Goal: Browse casually

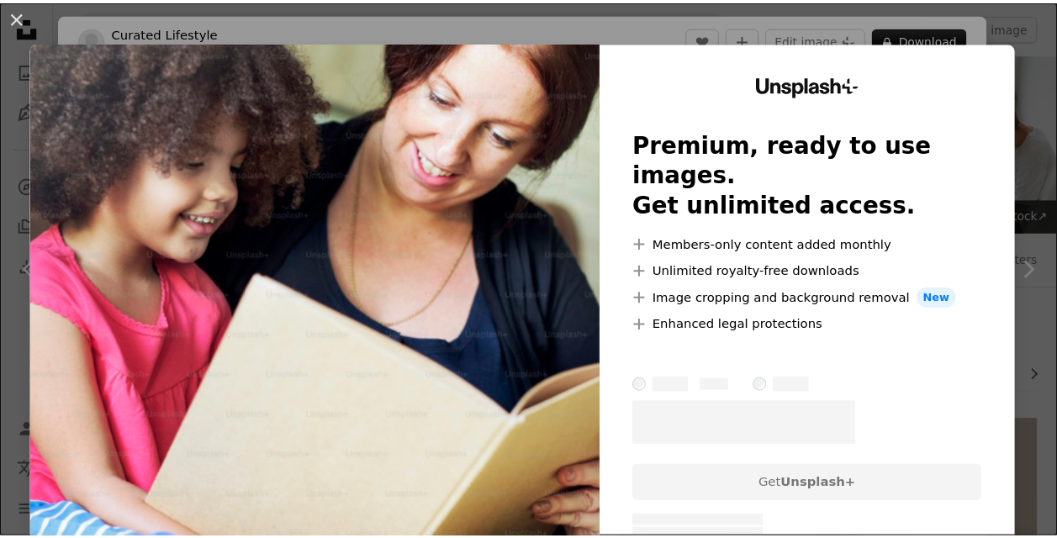
scroll to position [4324, 0]
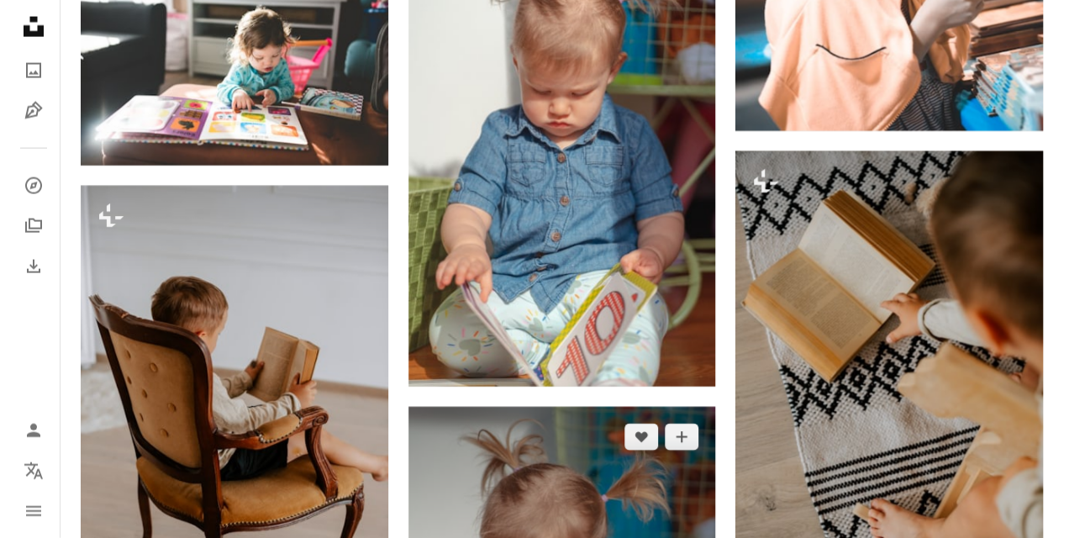
scroll to position [1550, 0]
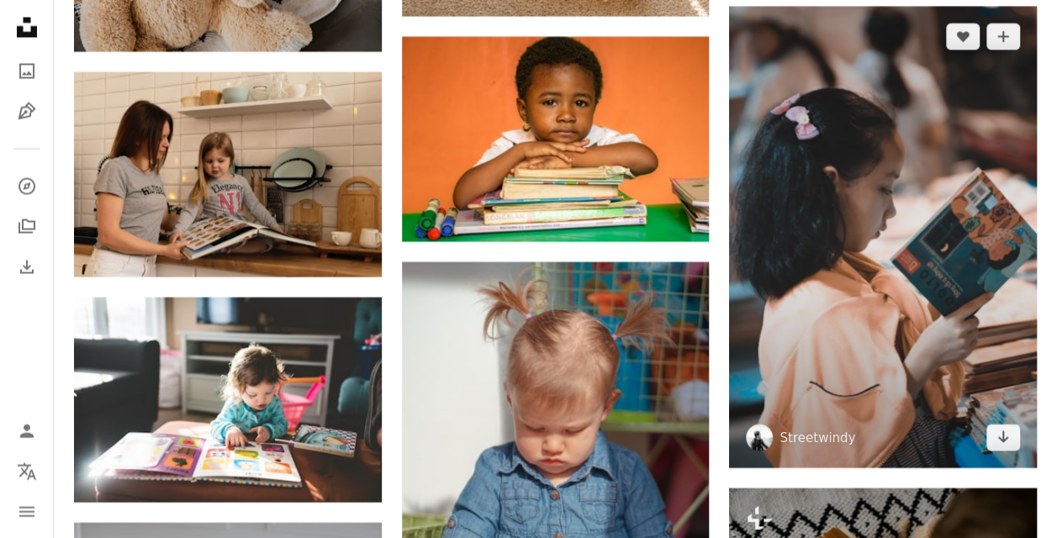
click at [788, 242] on img at bounding box center [883, 236] width 308 height 461
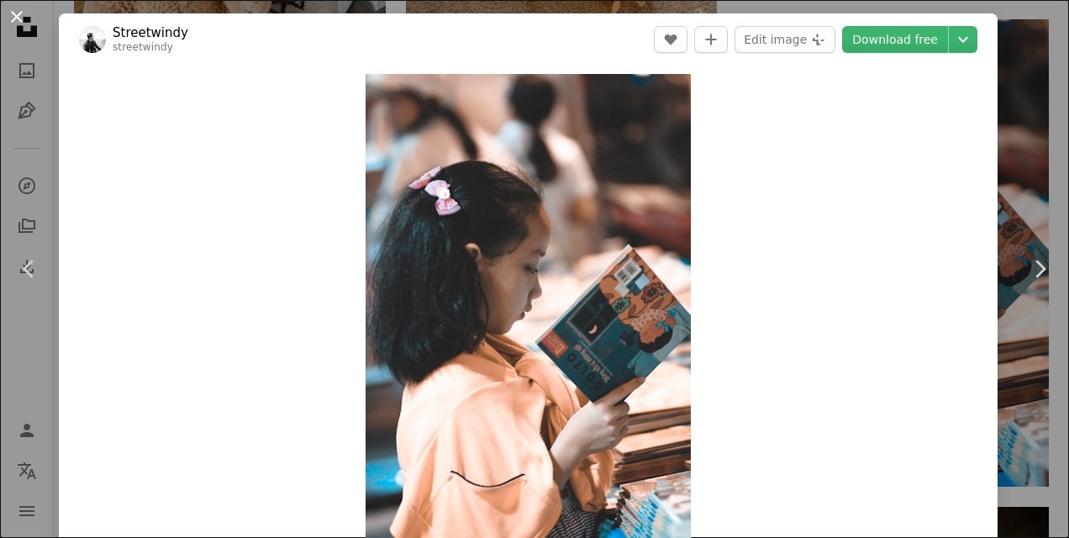
drag, startPoint x: 561, startPoint y: 300, endPoint x: 15, endPoint y: 24, distance: 612.4
click at [15, 24] on button "An X shape" at bounding box center [17, 17] width 20 height 20
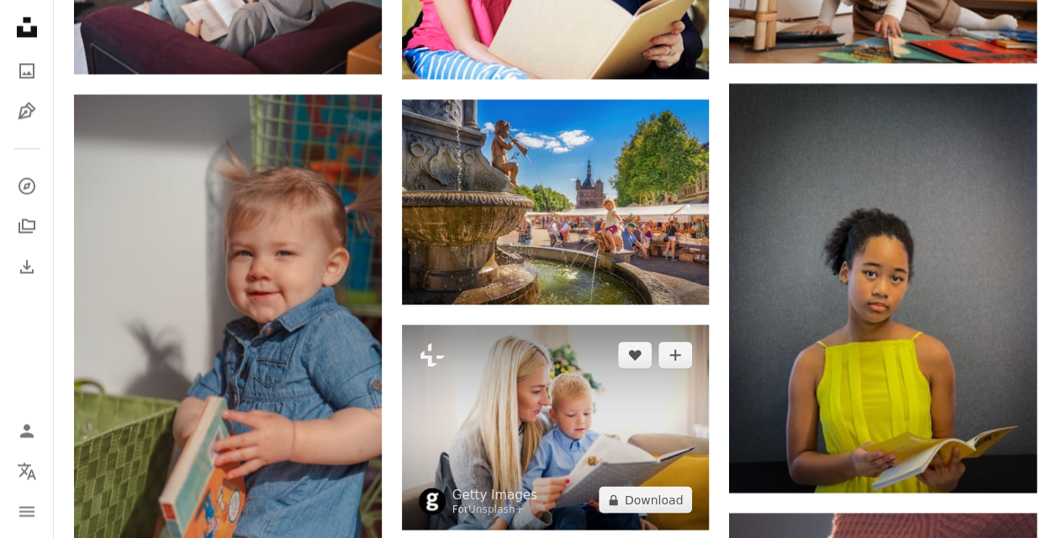
scroll to position [4660, 0]
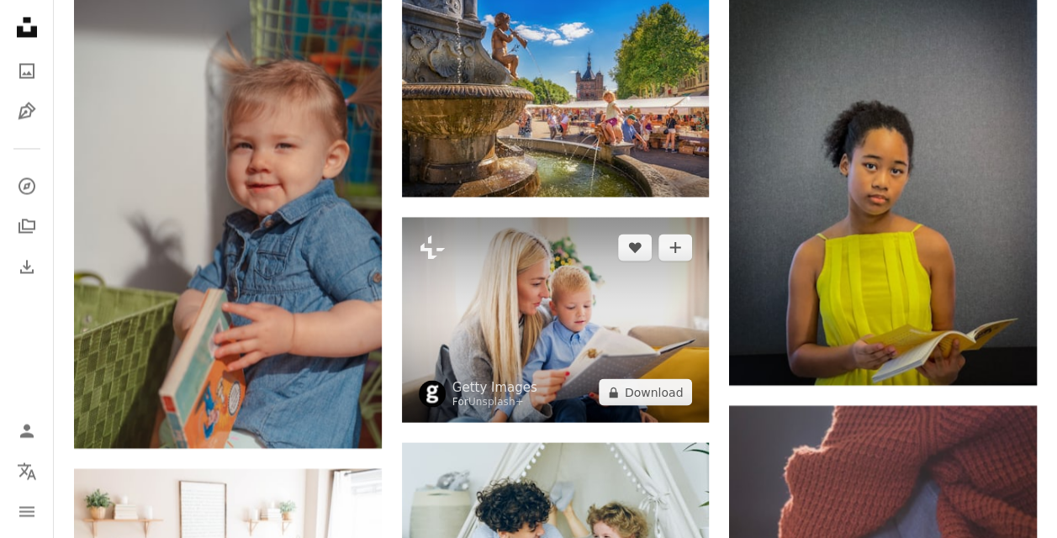
click at [568, 361] on img at bounding box center [556, 319] width 308 height 205
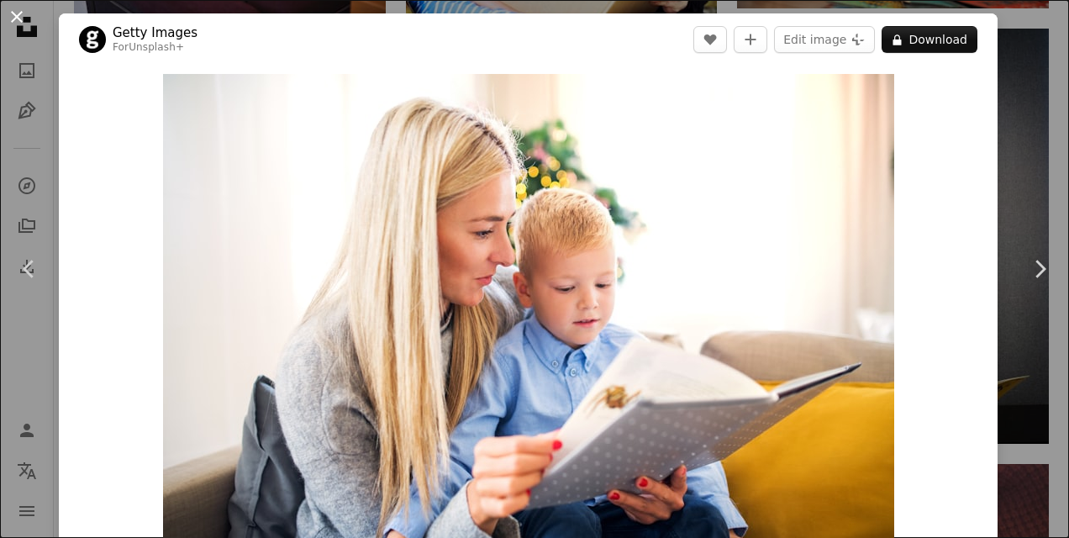
click at [13, 15] on button "An X shape" at bounding box center [17, 17] width 20 height 20
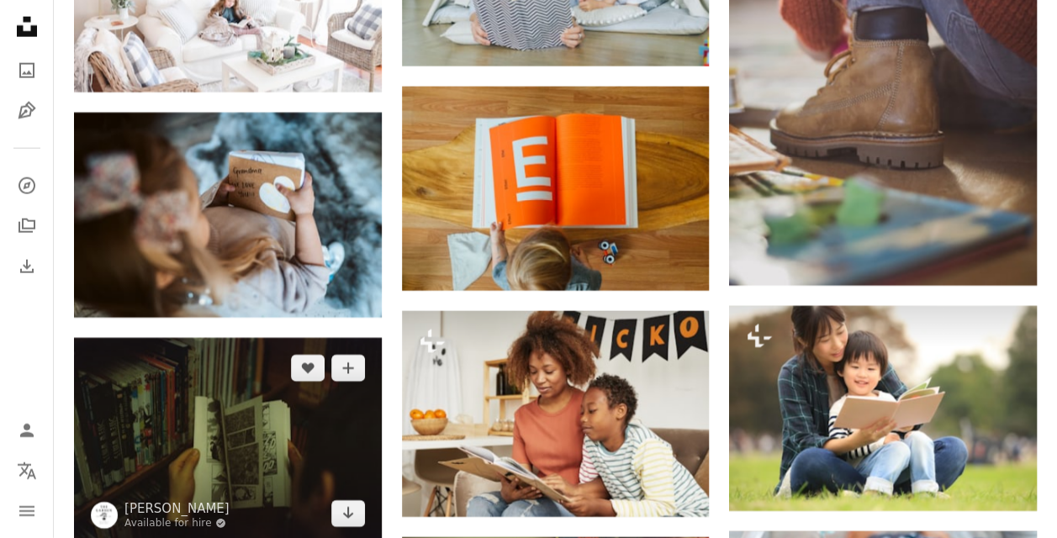
scroll to position [5332, 0]
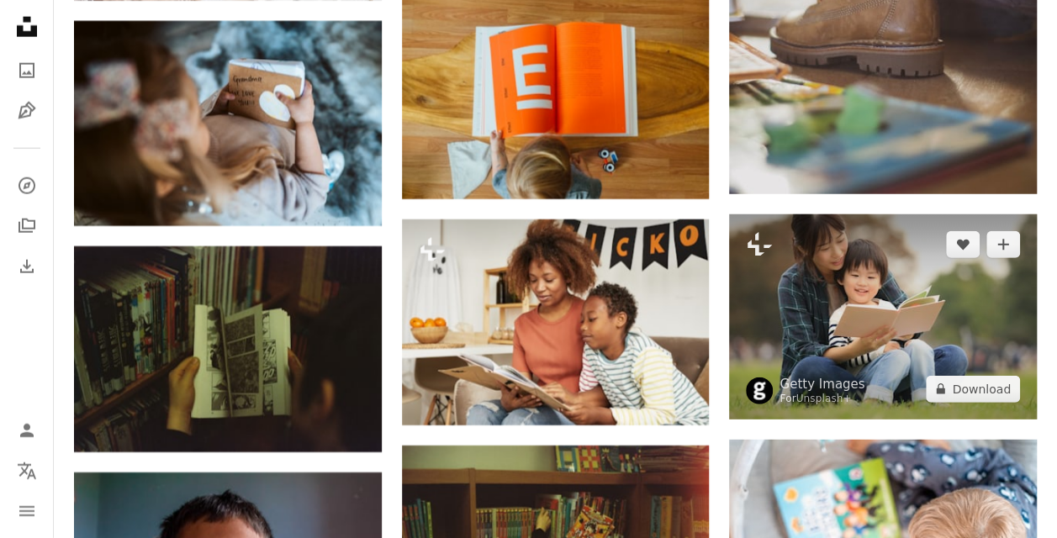
click at [857, 321] on img at bounding box center [883, 316] width 308 height 205
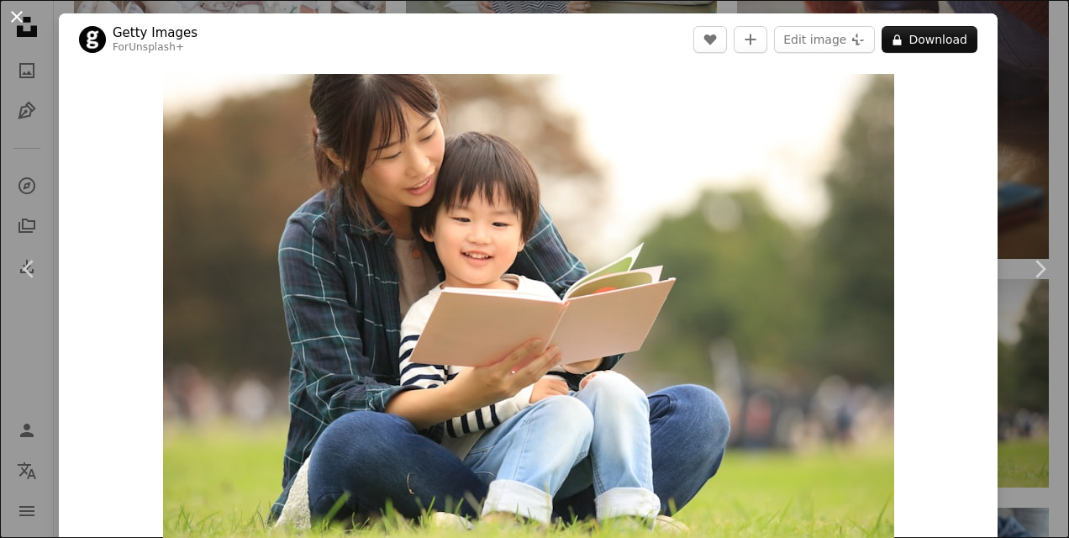
click at [17, 18] on button "An X shape" at bounding box center [17, 17] width 20 height 20
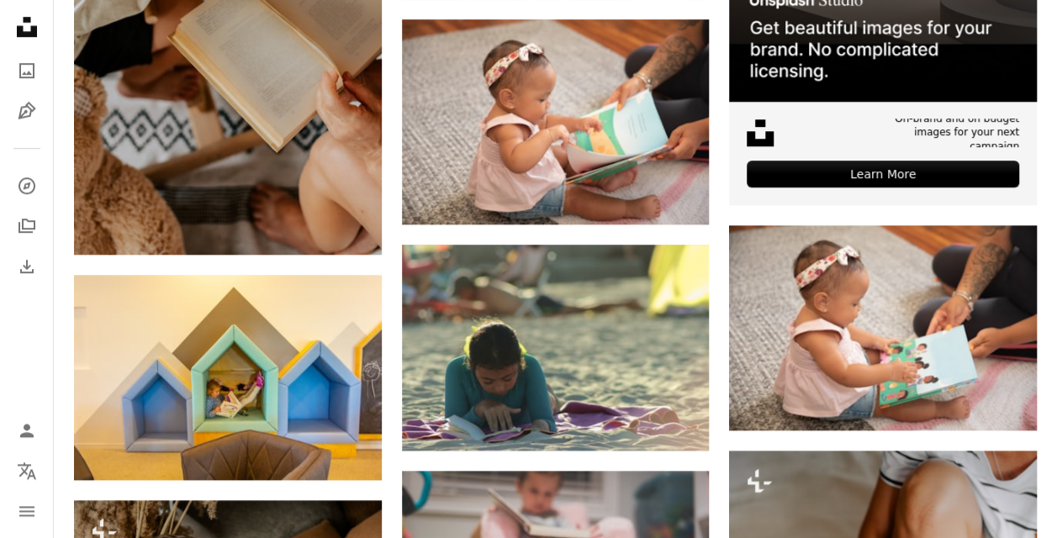
scroll to position [373, 0]
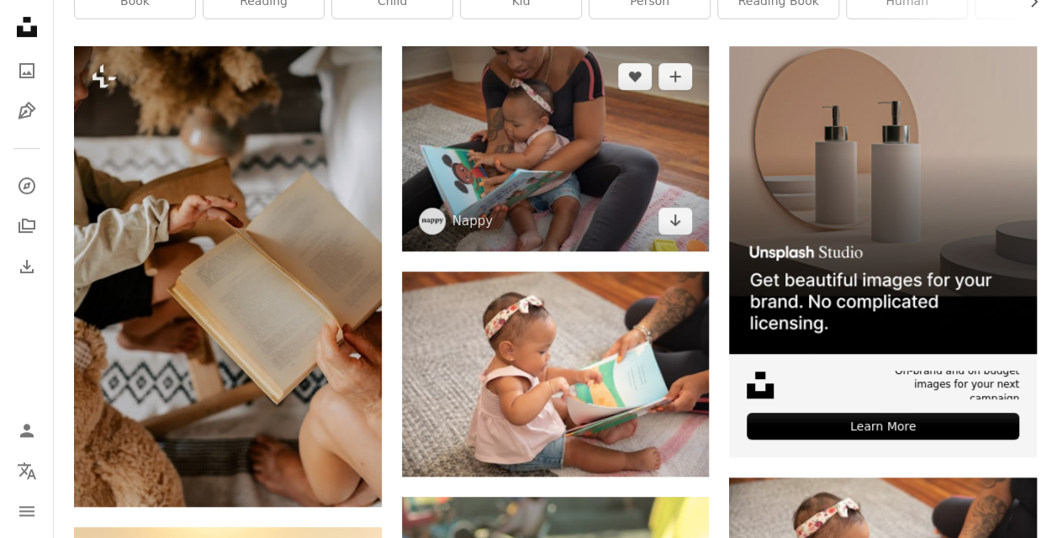
click at [563, 129] on img at bounding box center [556, 148] width 308 height 205
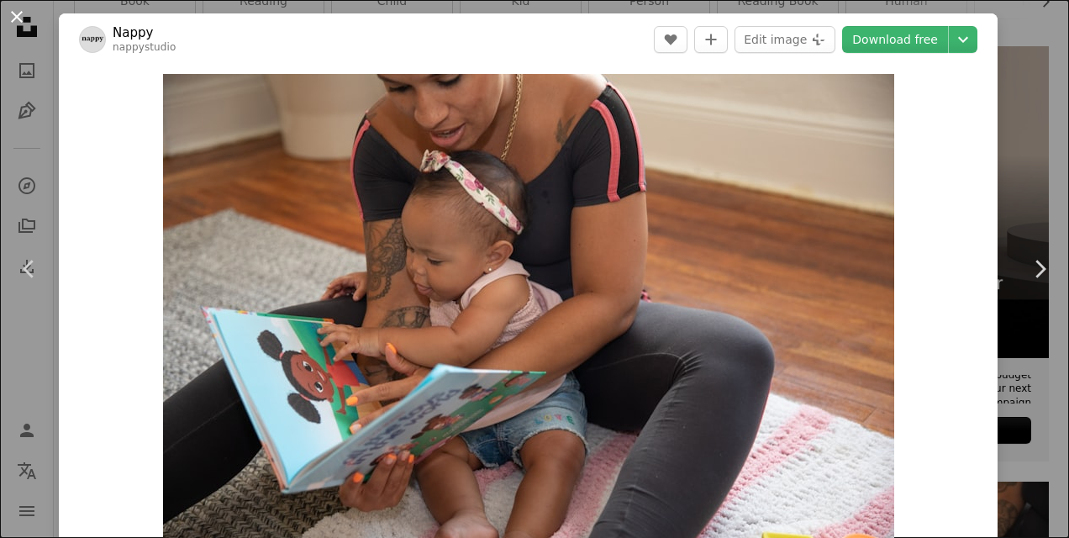
click at [15, 24] on button "An X shape" at bounding box center [17, 17] width 20 height 20
